Goal: Task Accomplishment & Management: Complete application form

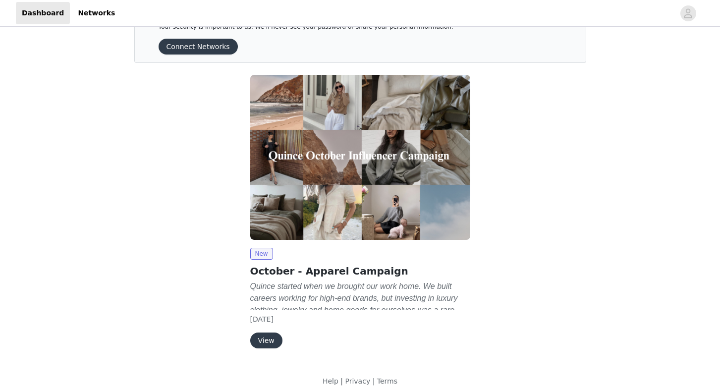
scroll to position [43, 0]
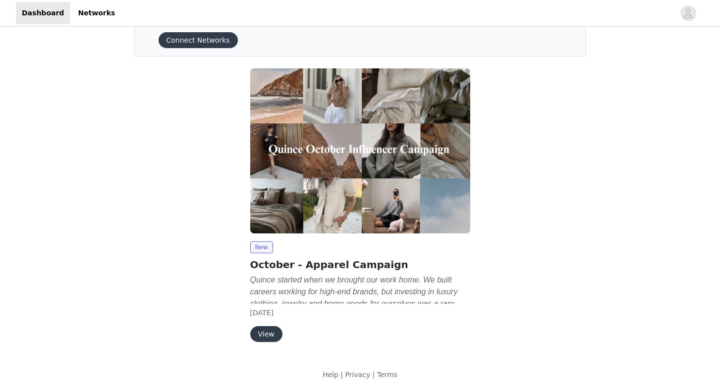
click at [271, 330] on button "View" at bounding box center [266, 334] width 32 height 16
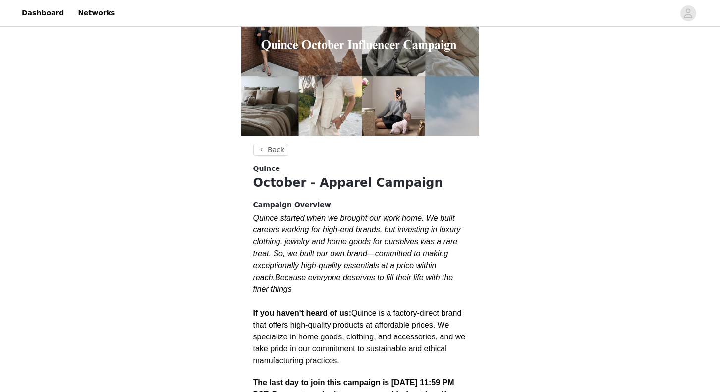
scroll to position [198, 0]
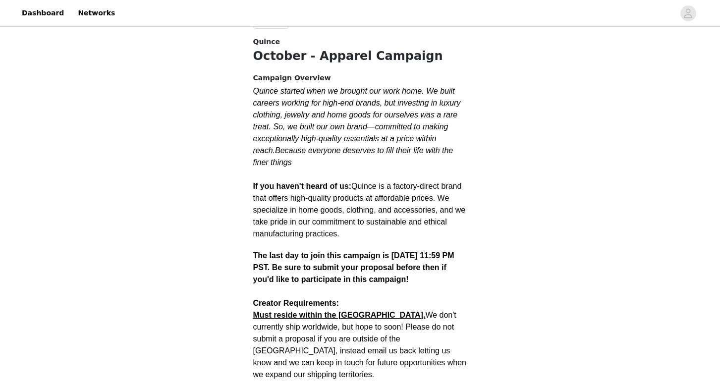
click at [367, 259] on strong "The last day to join this campaign is [DATE] 11:59 PM PST. Be sure to submit yo…" at bounding box center [353, 267] width 201 height 32
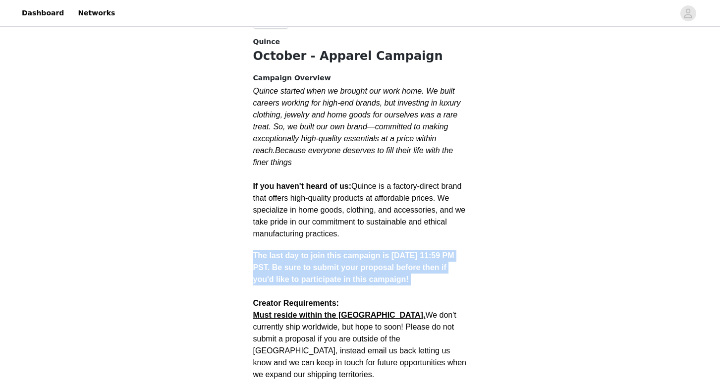
click at [367, 259] on strong "The last day to join this campaign is [DATE] 11:59 PM PST. Be sure to submit yo…" at bounding box center [353, 267] width 201 height 32
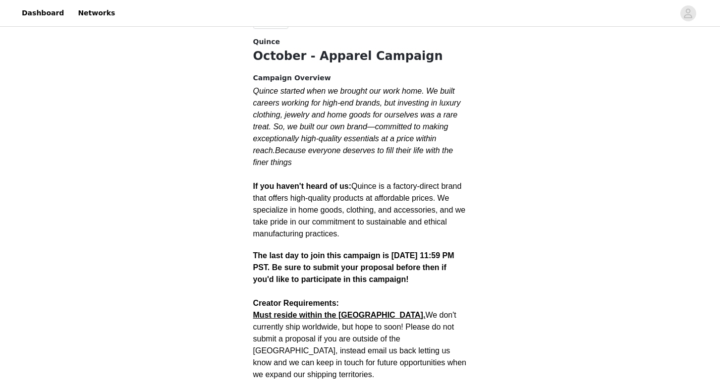
click at [394, 316] on span "Must reside within the [GEOGRAPHIC_DATA]. We don't currently ship worldwide, bu…" at bounding box center [359, 345] width 213 height 68
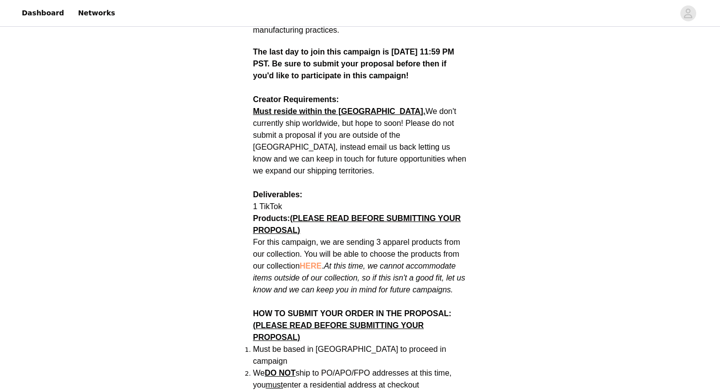
scroll to position [401, 0]
click at [405, 262] on em "At this time, we cannot accommodate items outside of our collection, so if this…" at bounding box center [359, 278] width 212 height 32
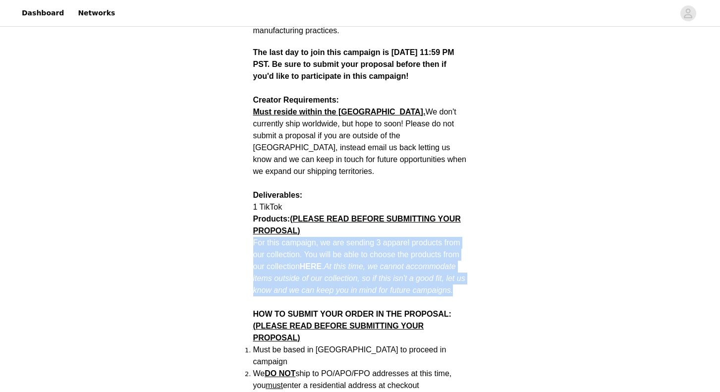
click at [405, 262] on em "At this time, we cannot accommodate items outside of our collection, so if this…" at bounding box center [359, 278] width 212 height 32
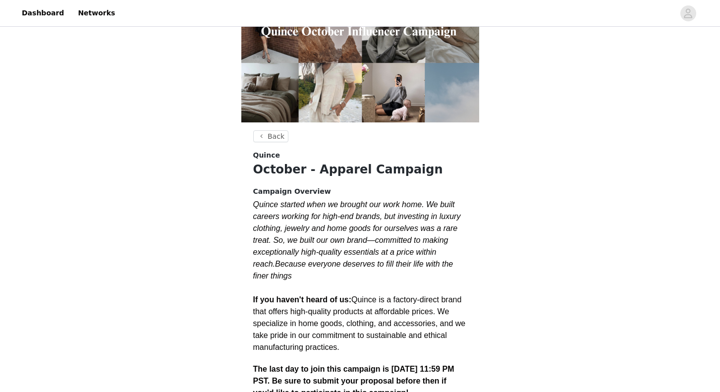
scroll to position [0, 0]
